Goal: Check status: Check status

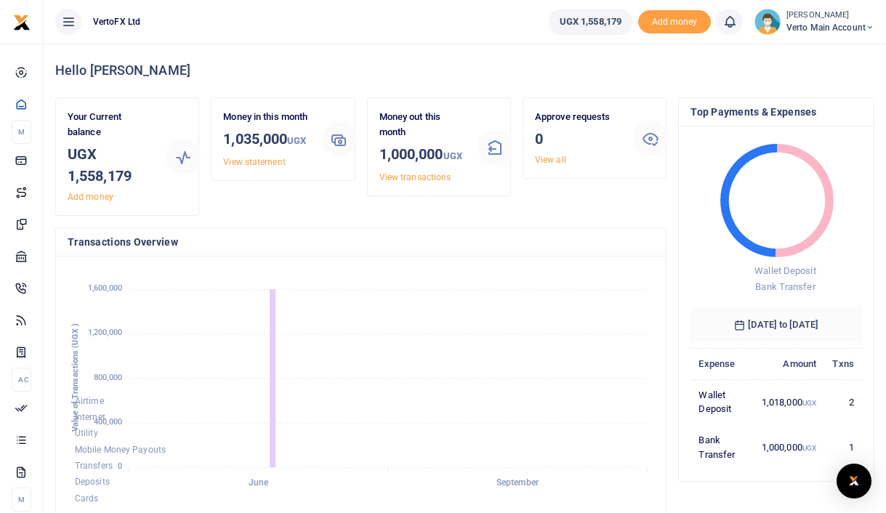
scroll to position [1, 1]
click at [268, 167] on link "View statement" at bounding box center [254, 162] width 62 height 10
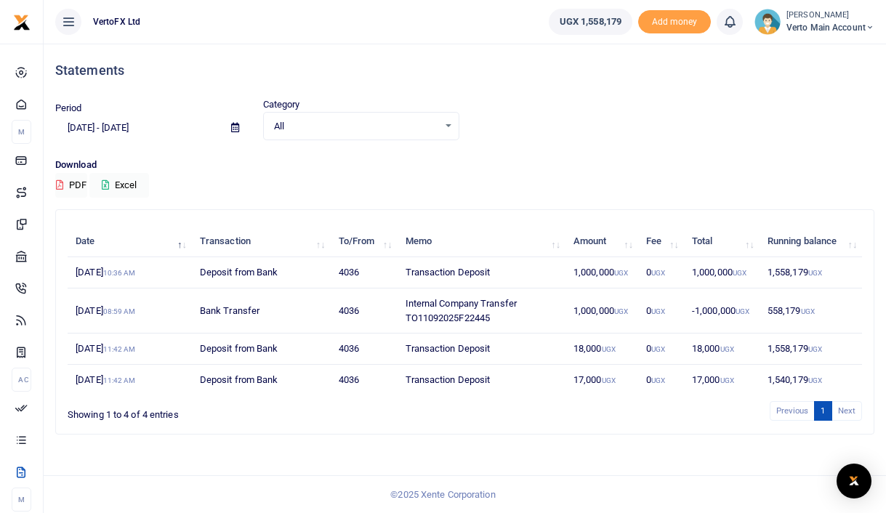
click at [722, 279] on td "1,000,000 UGX" at bounding box center [722, 272] width 76 height 31
click at [136, 269] on small "10:36 AM" at bounding box center [119, 273] width 33 height 8
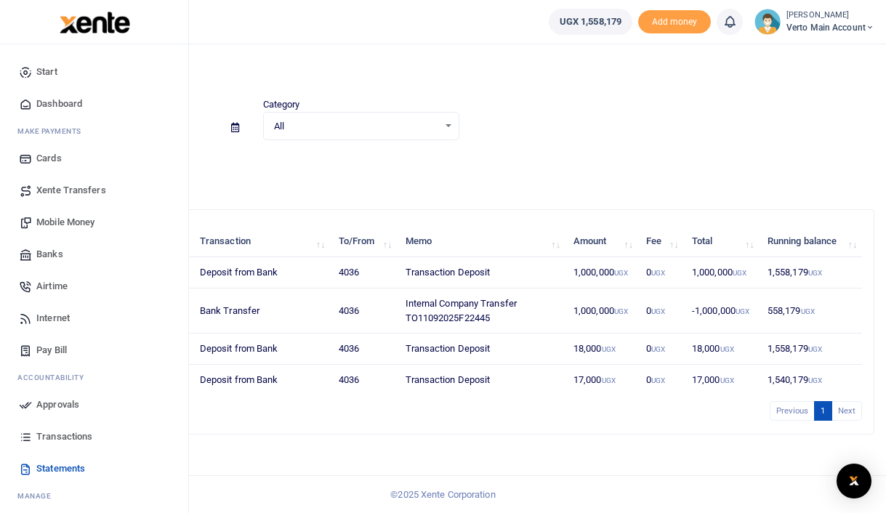
click at [51, 437] on span "Transactions" at bounding box center [64, 437] width 56 height 15
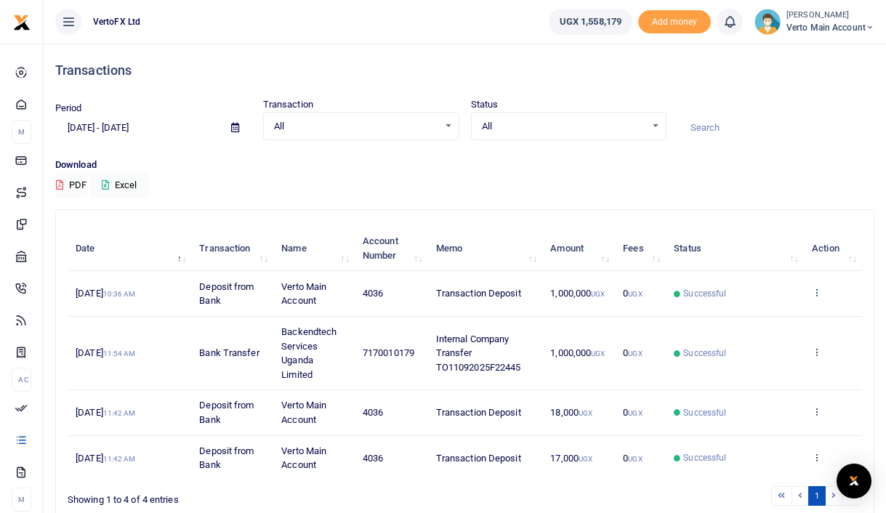
click at [819, 290] on icon at bounding box center [816, 292] width 9 height 10
click at [803, 318] on link "View details" at bounding box center [763, 317] width 115 height 20
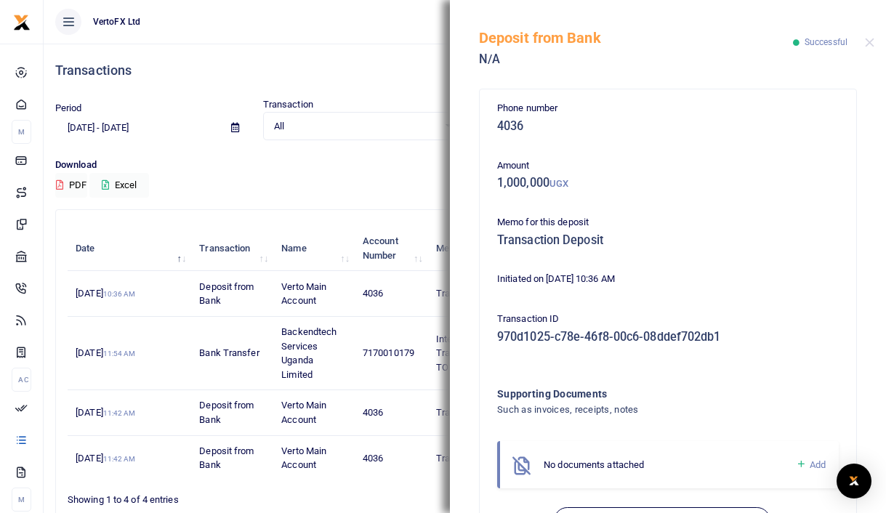
click at [749, 246] on h5 "Transaction Deposit" at bounding box center [668, 240] width 342 height 15
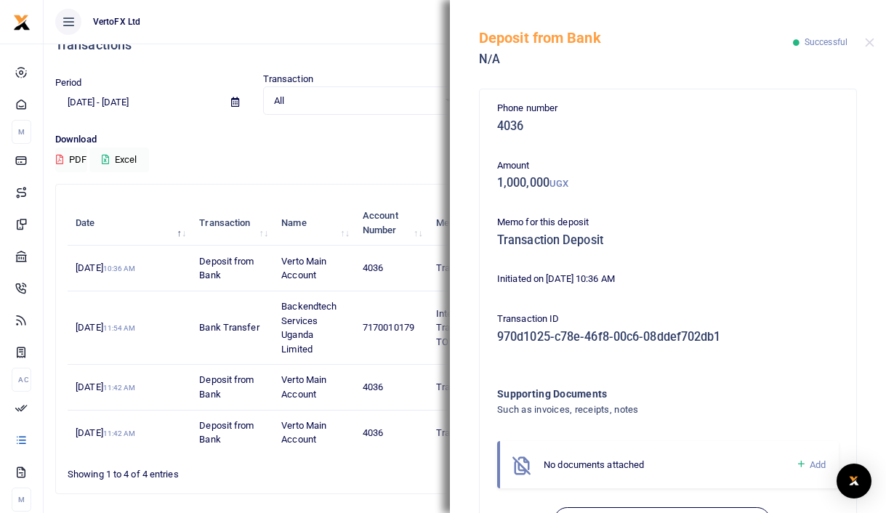
scroll to position [29, 0]
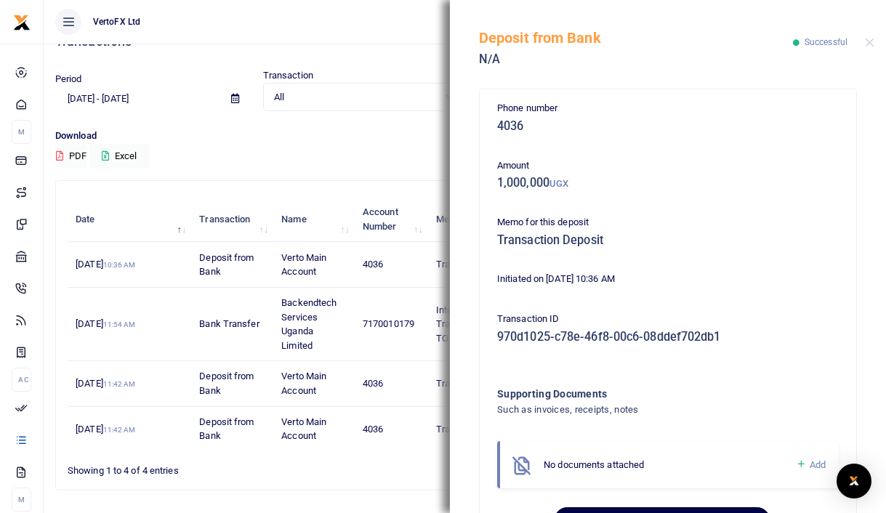
click at [699, 507] on button "Download confirmation" at bounding box center [662, 521] width 216 height 28
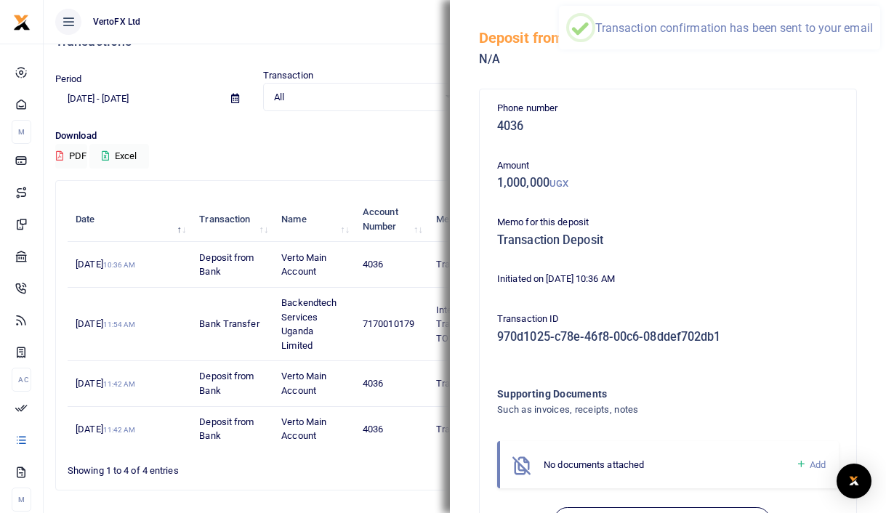
click at [355, 148] on div "Download PDF Excel" at bounding box center [464, 149] width 819 height 40
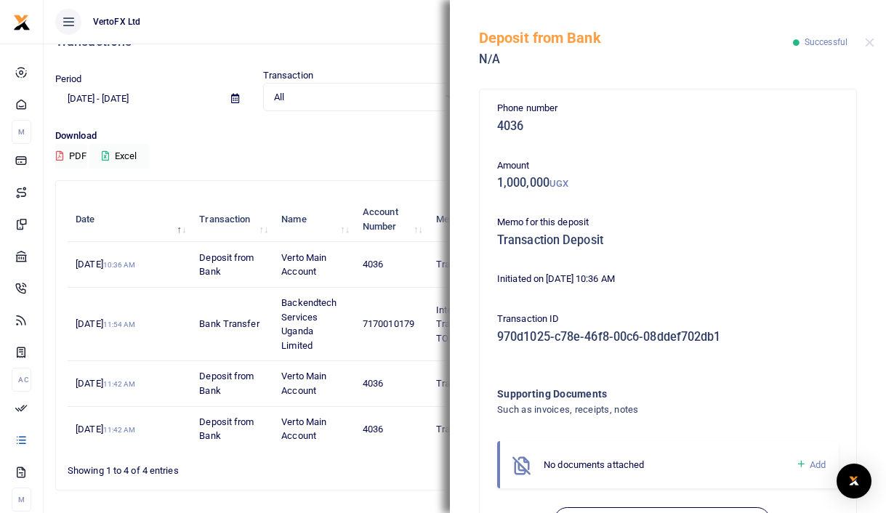
click at [769, 44] on h5 "Deposit from Bank" at bounding box center [636, 37] width 314 height 17
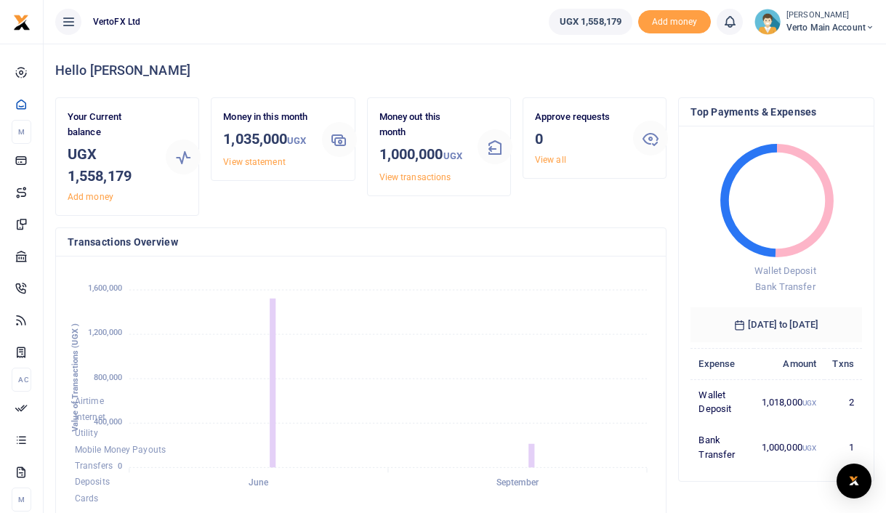
scroll to position [1, 1]
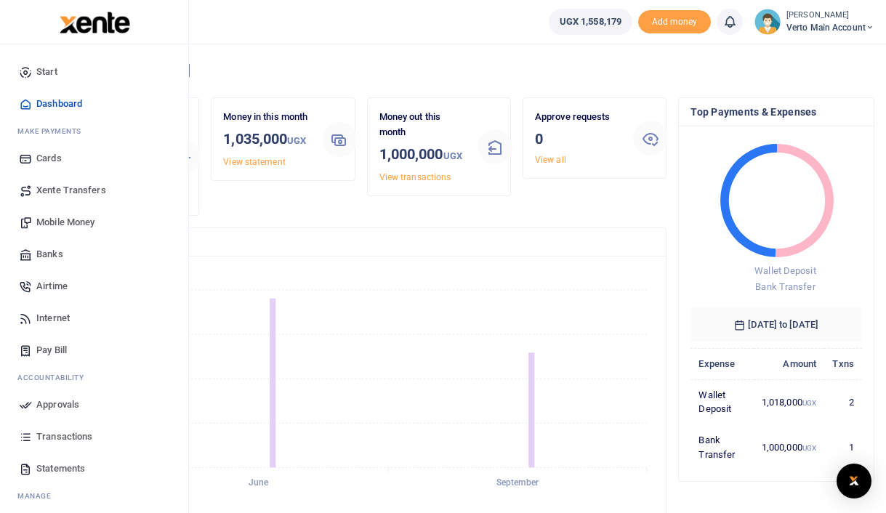
click at [63, 438] on span "Transactions" at bounding box center [64, 437] width 56 height 15
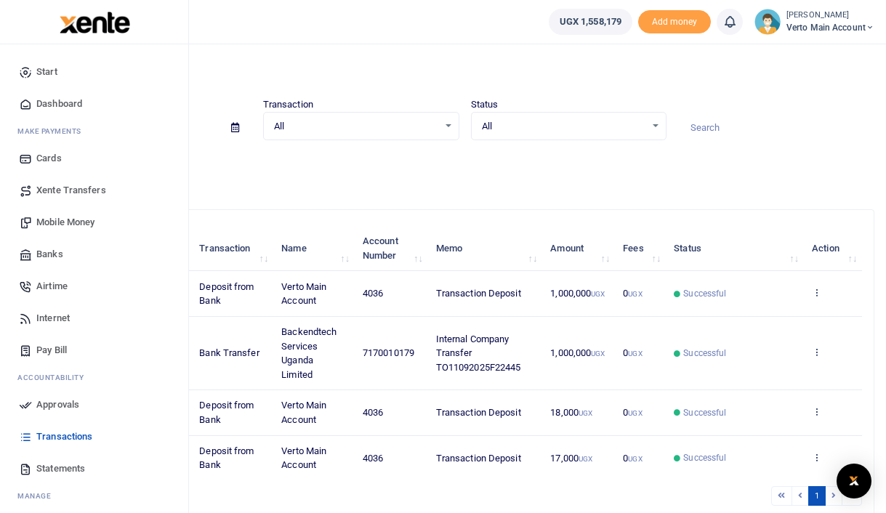
click at [49, 467] on span "Statements" at bounding box center [60, 469] width 49 height 15
